Goal: Transaction & Acquisition: Purchase product/service

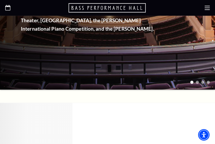
scroll to position [183, 0]
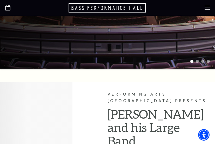
click at [207, 8] on use at bounding box center [207, 8] width 5 height 4
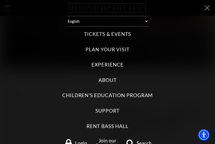
click at [118, 33] on label "Tickets & Events" at bounding box center [107, 34] width 47 height 7
click at [0, 0] on Events "Tickets & Events" at bounding box center [0, 0] width 0 height 0
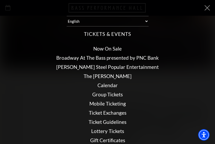
scroll to position [61, 0]
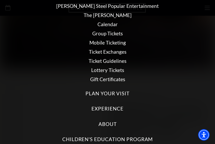
click at [114, 69] on link "Lottery Tickets" at bounding box center [107, 70] width 33 height 6
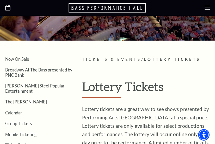
scroll to position [61, 0]
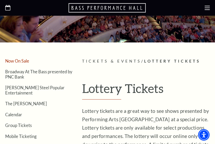
click at [23, 59] on link "Now On Sale" at bounding box center [17, 60] width 24 height 5
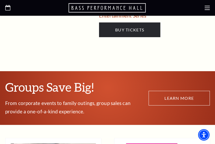
scroll to position [2862, 0]
